Goal: Transaction & Acquisition: Purchase product/service

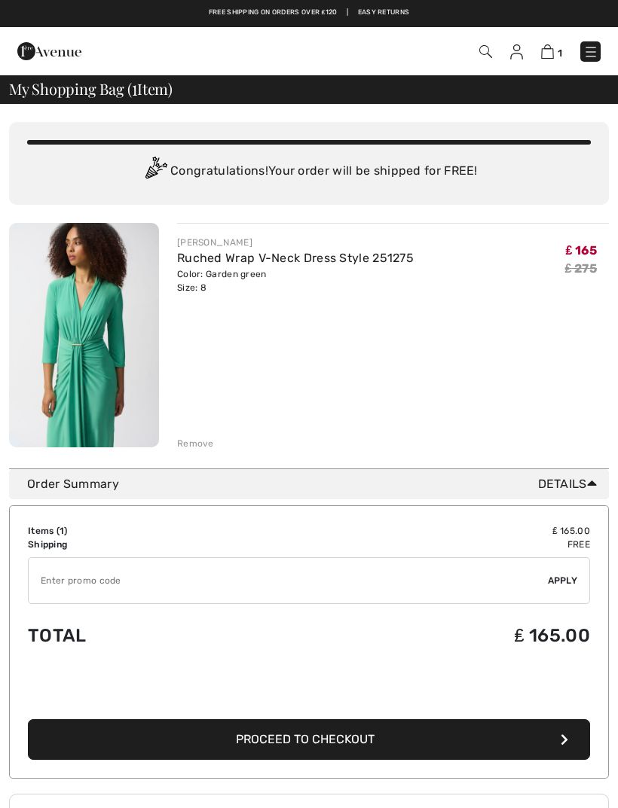
click at [104, 408] on img at bounding box center [84, 335] width 150 height 224
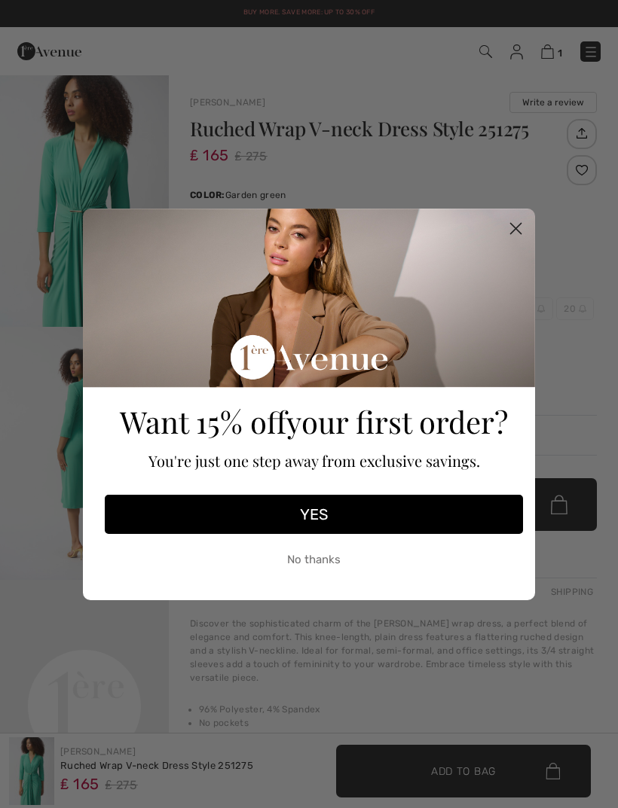
checkbox input "true"
click at [257, 264] on div "Want 15% off your first order? You're just one step away from exclusive savings." at bounding box center [313, 350] width 427 height 273
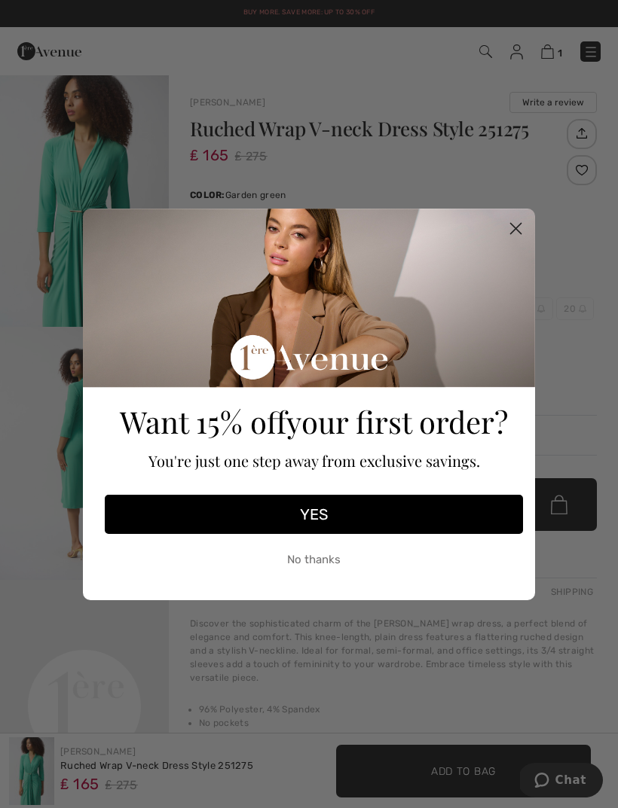
click at [517, 224] on circle "Close dialog" at bounding box center [515, 227] width 25 height 25
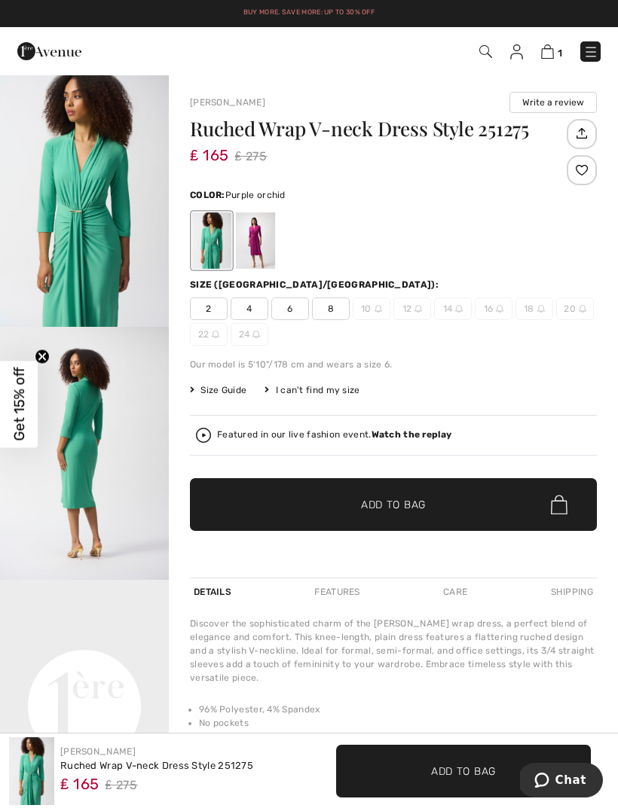
click at [259, 261] on div at bounding box center [255, 240] width 39 height 56
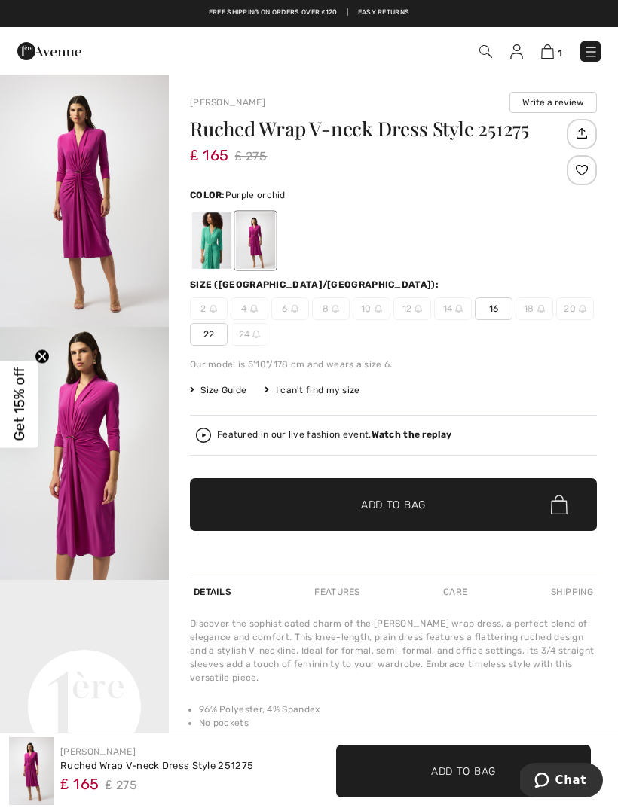
click at [488, 53] on img at bounding box center [485, 51] width 13 height 13
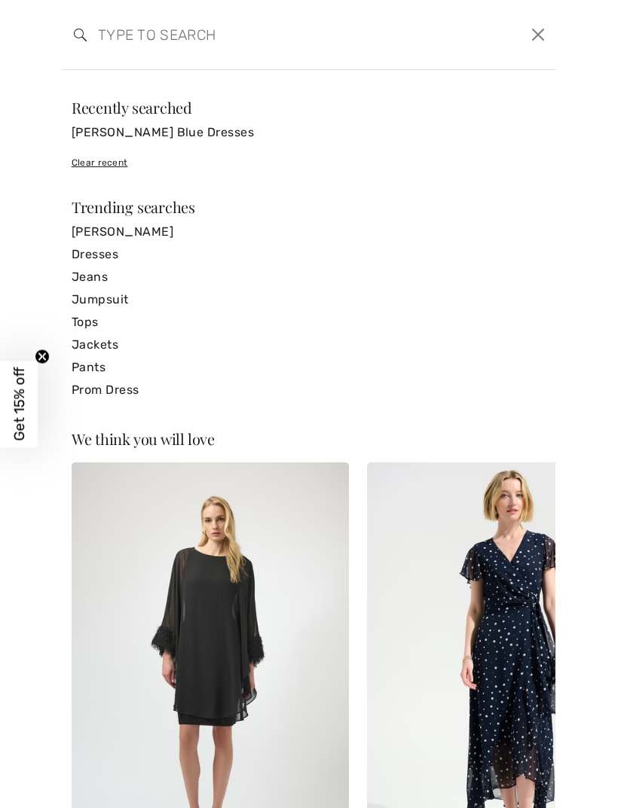
click at [121, 36] on input "search" at bounding box center [256, 34] width 339 height 45
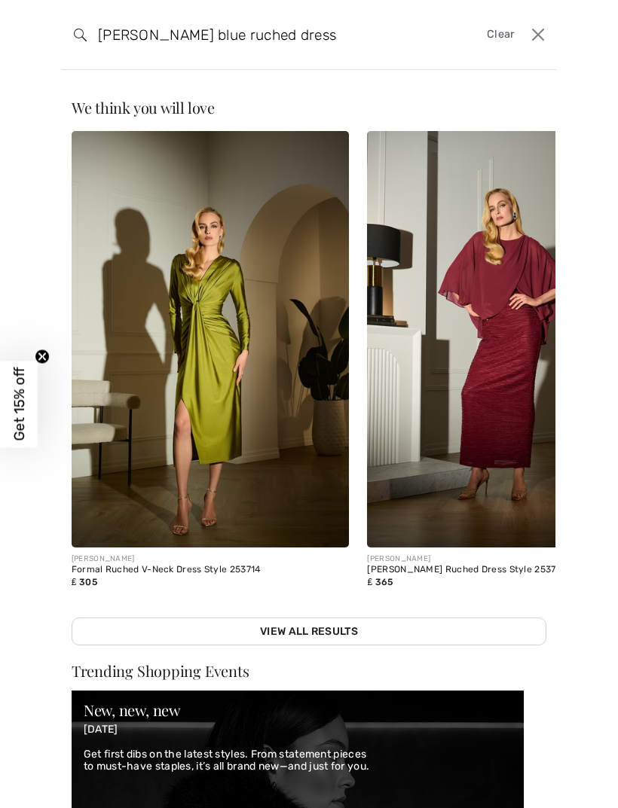
type input "Joseph ribkoff blue ruched dress"
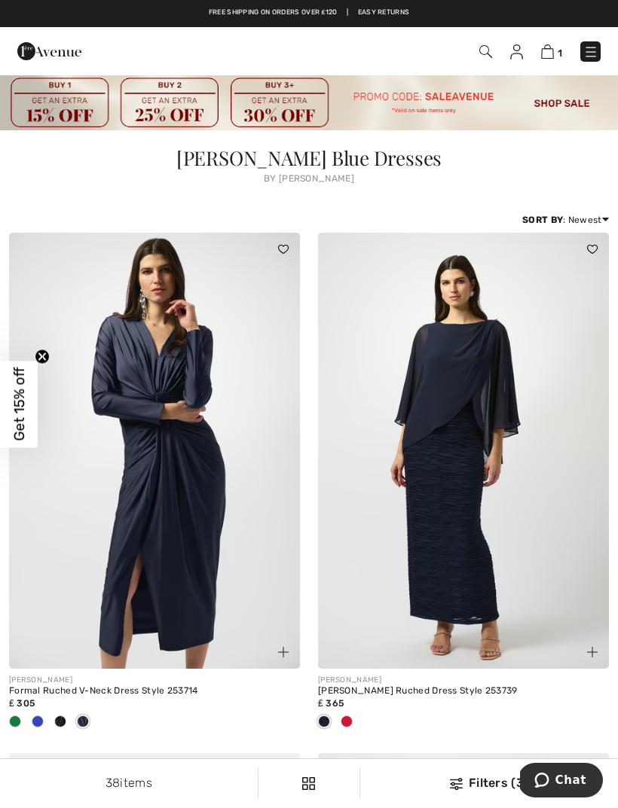
click at [38, 721] on span at bounding box center [38, 722] width 12 height 12
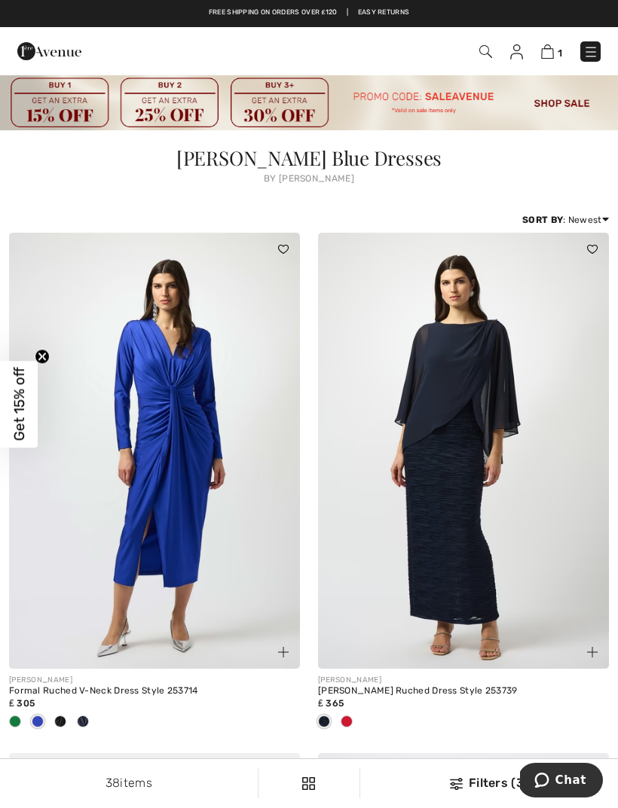
click at [175, 542] on img at bounding box center [154, 451] width 291 height 436
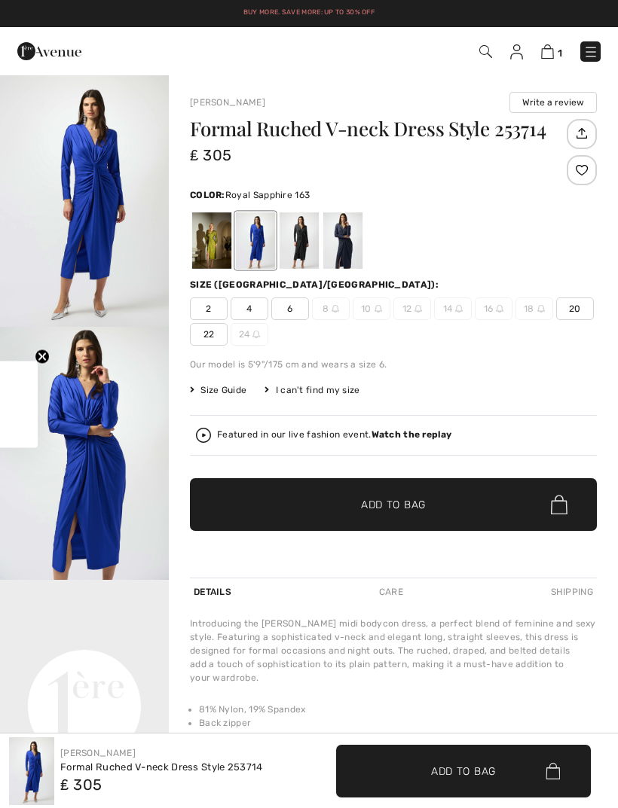
checkbox input "true"
click at [333, 309] on img at bounding box center [335, 309] width 8 height 8
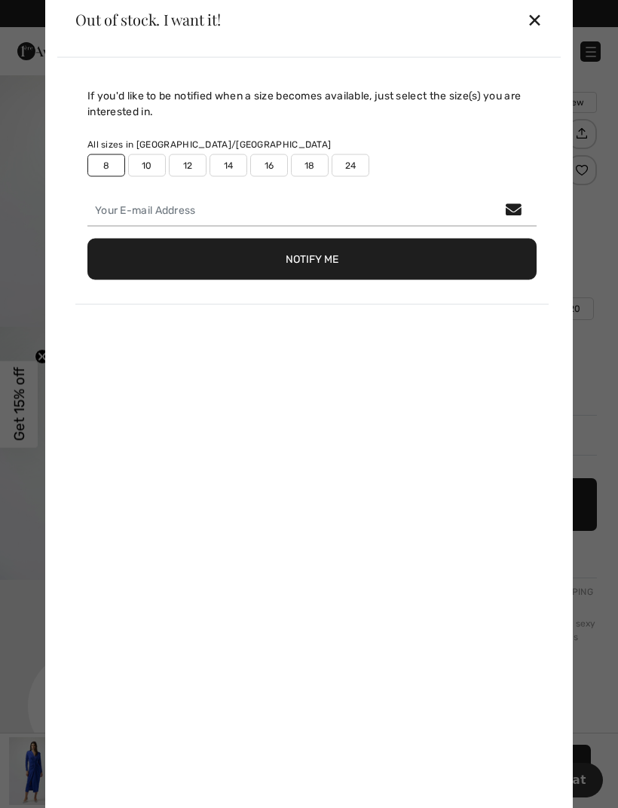
click at [112, 509] on div "If you'd like to be notified when a size becomes available, just select the siz…" at bounding box center [308, 438] width 503 height 763
click at [156, 171] on label "10" at bounding box center [147, 165] width 38 height 23
type input "true"
click at [103, 179] on div "If you'd like to be notified when a size becomes available, just select the siz…" at bounding box center [311, 195] width 473 height 217
click at [111, 171] on label "8" at bounding box center [106, 165] width 38 height 23
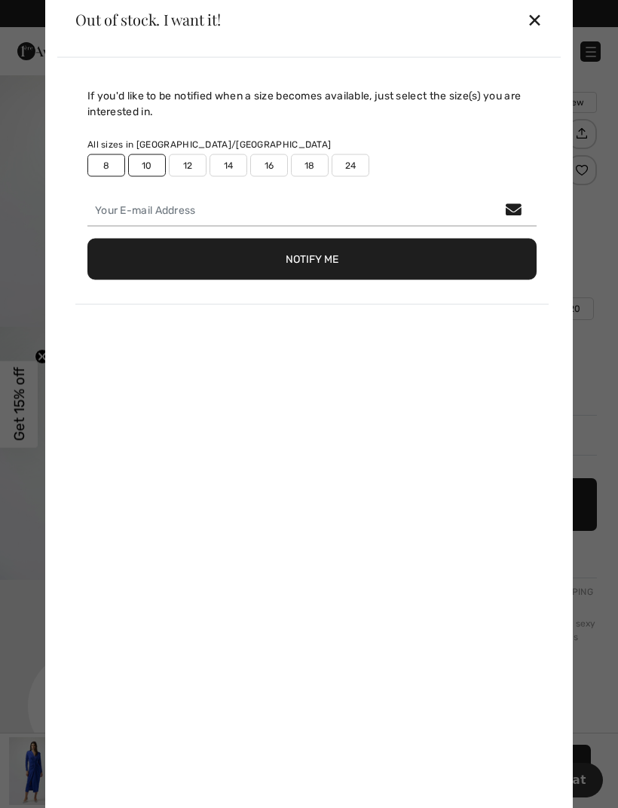
type input "false"
click at [307, 264] on button "Notify Me" at bounding box center [311, 258] width 449 height 41
click at [533, 24] on div "✕" at bounding box center [535, 20] width 16 height 32
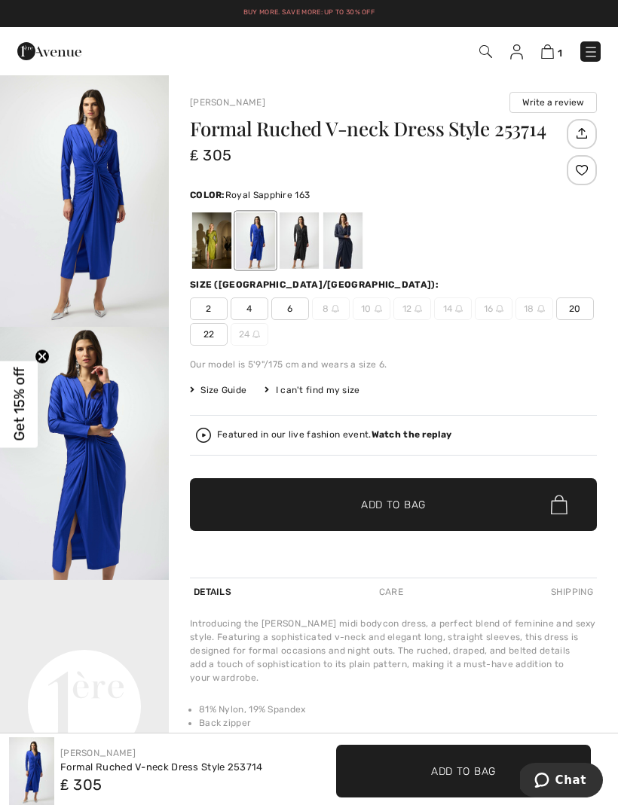
click at [331, 313] on span "8" at bounding box center [331, 309] width 38 height 23
click at [257, 257] on div at bounding box center [255, 240] width 39 height 56
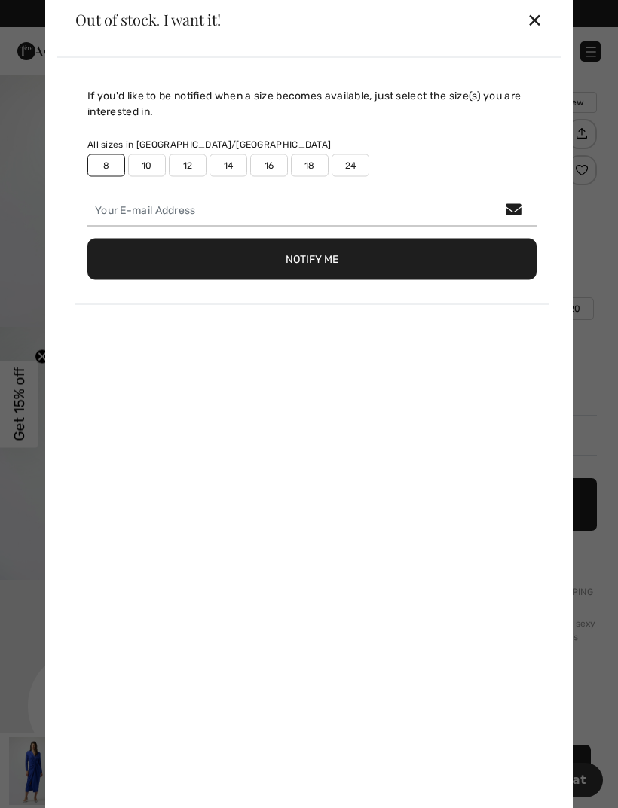
click at [105, 172] on label "8" at bounding box center [106, 165] width 38 height 23
type input "false"
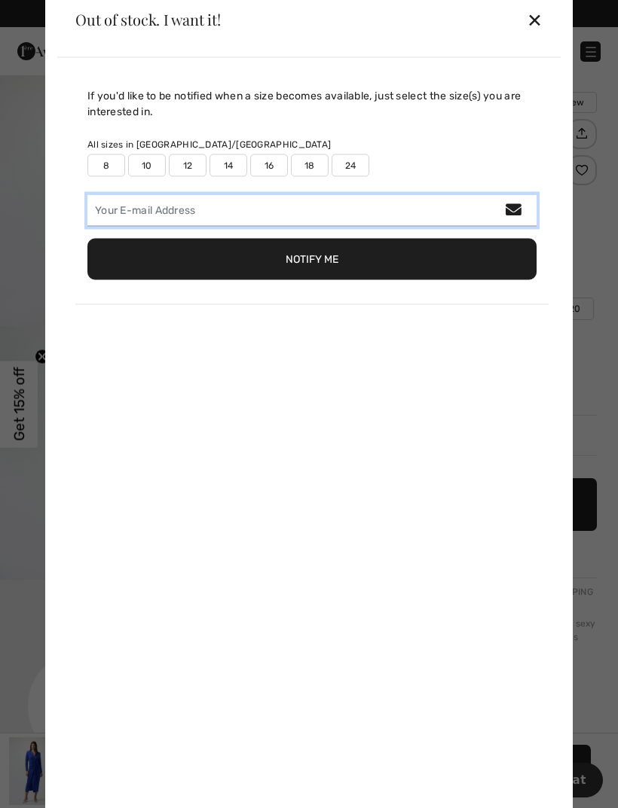
click at [184, 200] on input "email" at bounding box center [311, 210] width 449 height 32
type input "[EMAIL_ADDRESS][DOMAIN_NAME]"
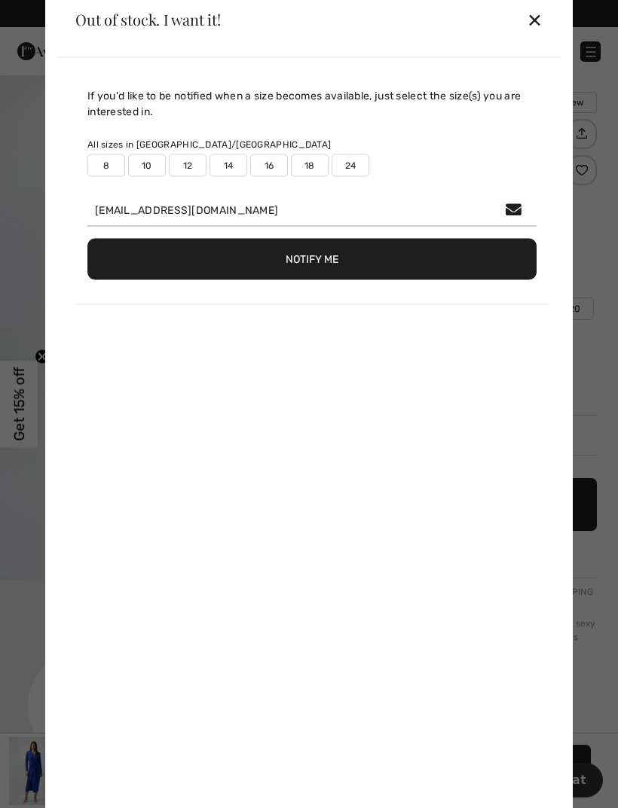
click at [316, 259] on button "Notify Me" at bounding box center [311, 258] width 449 height 41
click at [311, 264] on button "Notify Me" at bounding box center [311, 258] width 449 height 41
click at [540, 16] on div "✕" at bounding box center [535, 20] width 16 height 32
